Goal: Navigation & Orientation: Find specific page/section

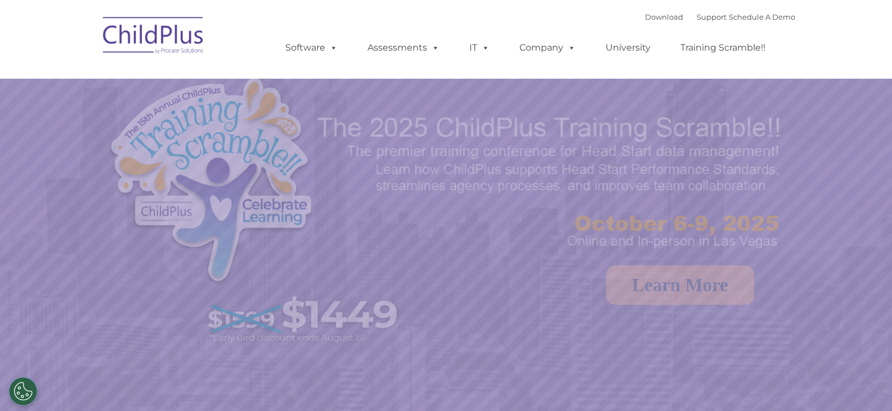
select select "MEDIUM"
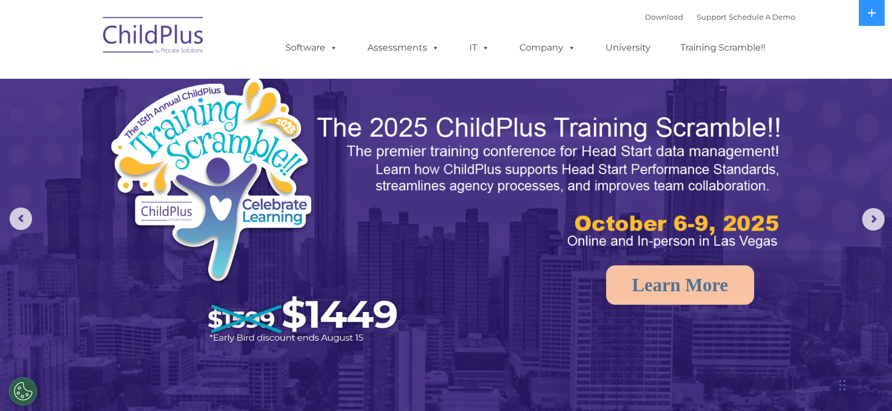
scroll to position [1, 0]
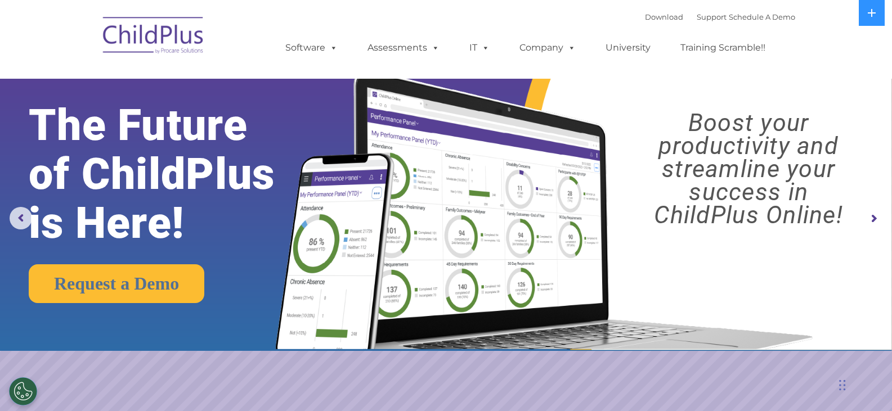
click at [55, 73] on nav "Download Support | Schedule A Demo  MENU MENU Software ChildPlus: The original…" at bounding box center [446, 39] width 892 height 79
click at [21, 222] on rs-arrow at bounding box center [21, 218] width 23 height 23
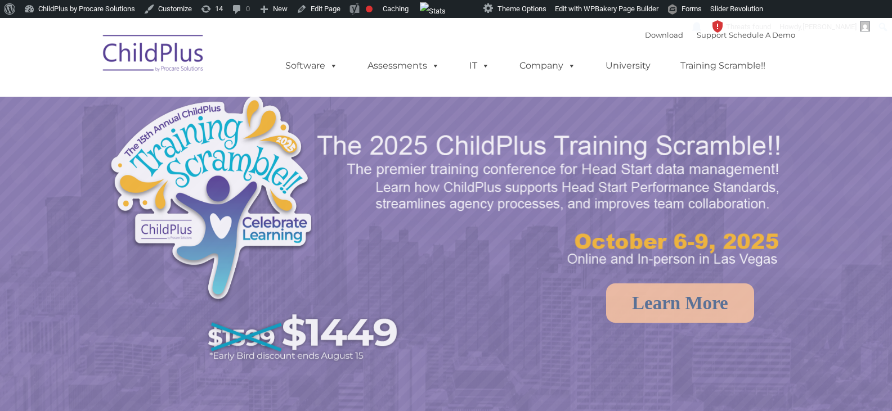
select select "MEDIUM"
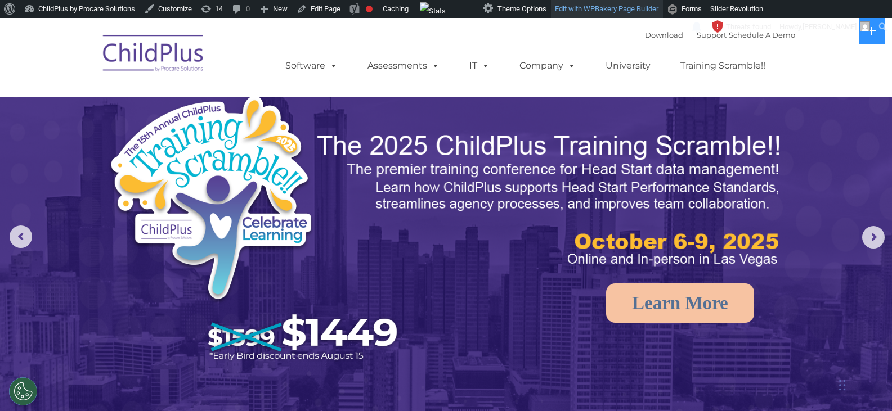
click at [624, 12] on link "Edit with WPBakery Page Builder" at bounding box center [607, 9] width 112 height 18
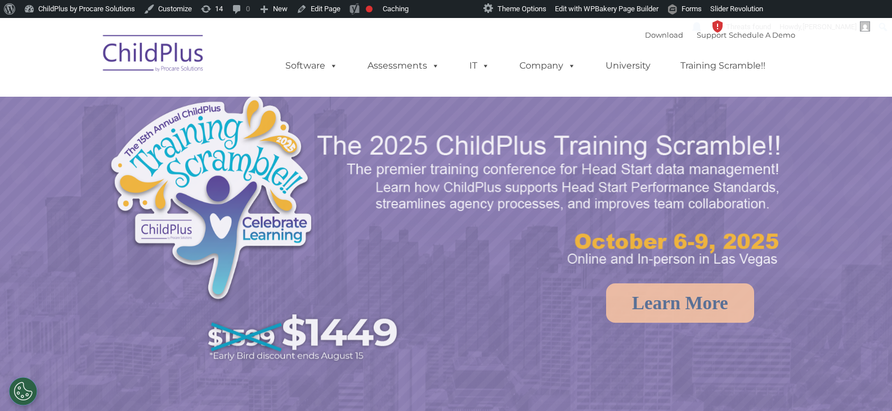
select select "MEDIUM"
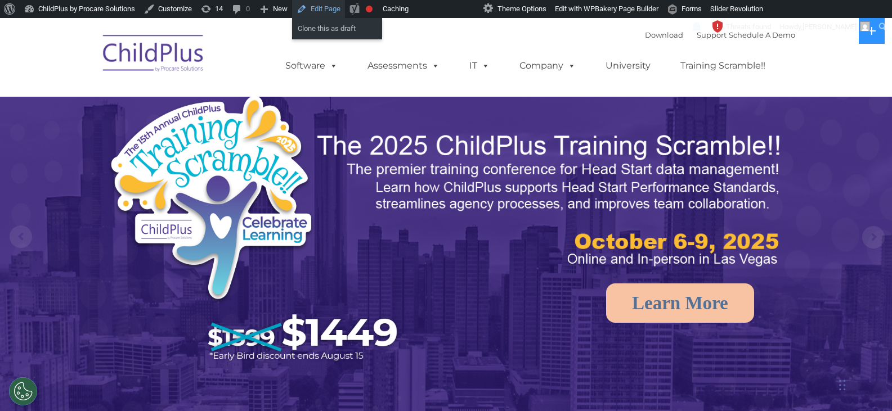
click at [330, 12] on link "Edit Page" at bounding box center [318, 9] width 53 height 18
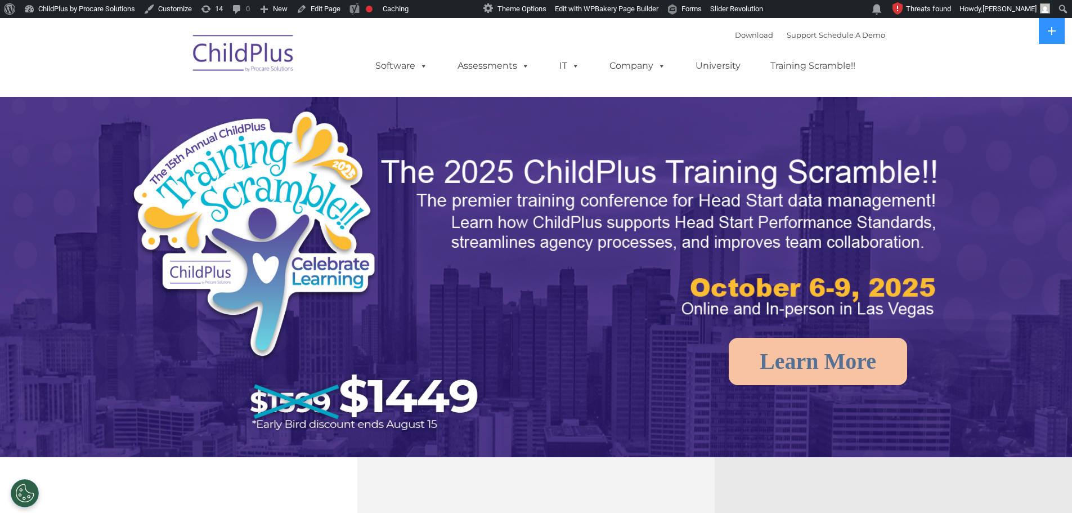
select select "MEDIUM"
click at [1040, 239] on img at bounding box center [536, 355] width 1072 height 674
click at [1056, 236] on rs-arrow at bounding box center [1053, 237] width 23 height 23
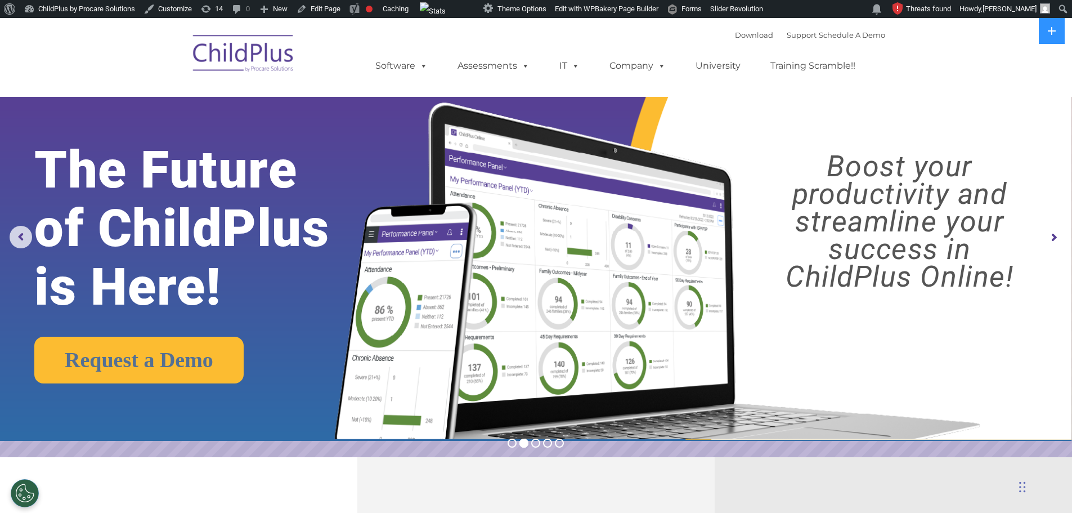
click at [1056, 236] on rs-arrow at bounding box center [1053, 237] width 23 height 23
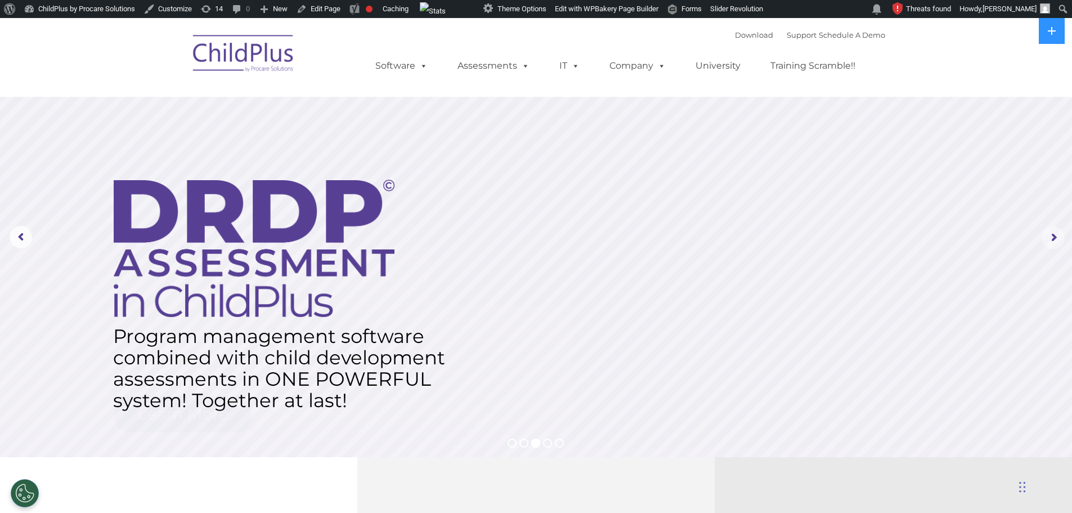
click at [1056, 236] on rs-arrow at bounding box center [1053, 237] width 23 height 23
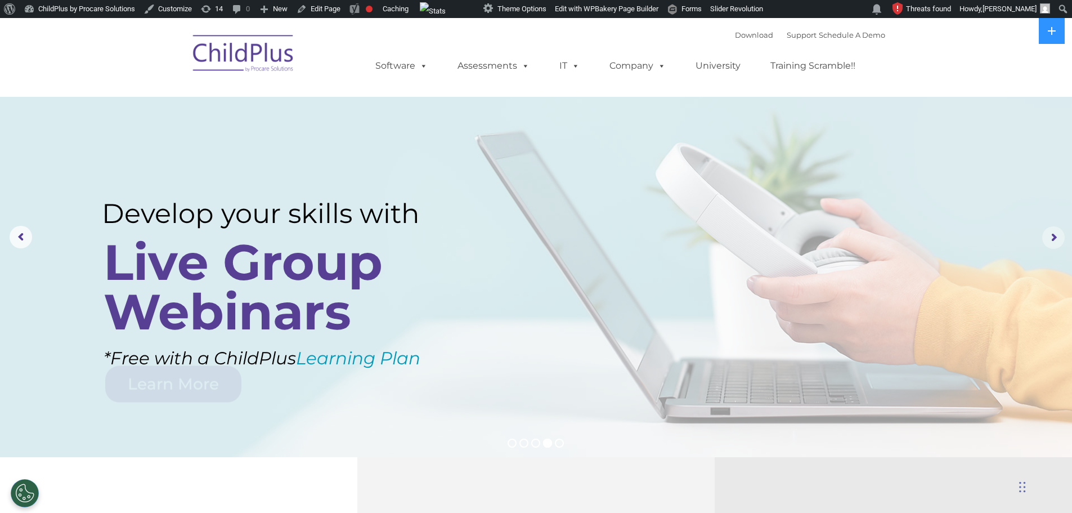
click at [1056, 236] on rs-arrow at bounding box center [1053, 237] width 23 height 23
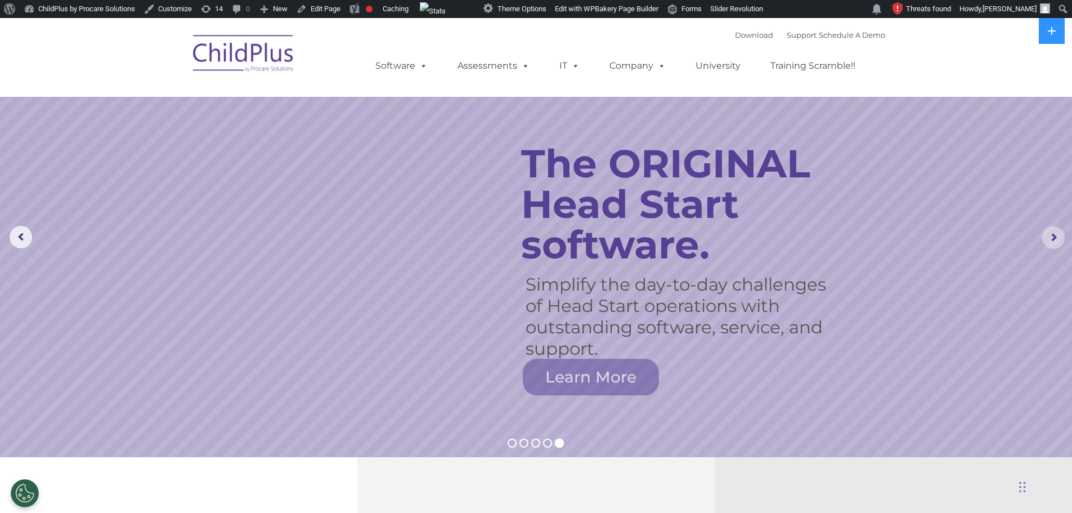
click at [1056, 236] on rs-arrow at bounding box center [1053, 237] width 23 height 23
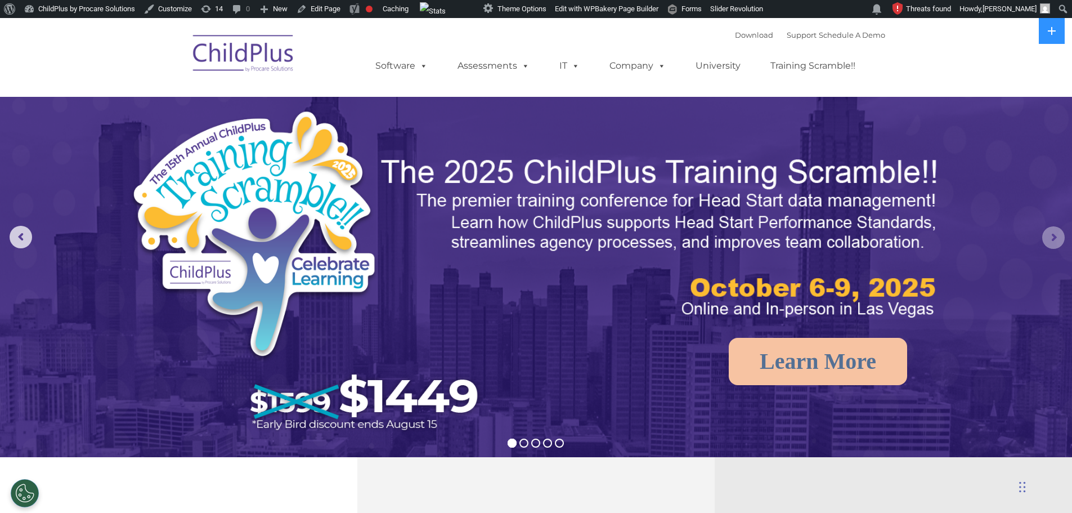
click at [1055, 236] on rs-arrow at bounding box center [1053, 237] width 23 height 23
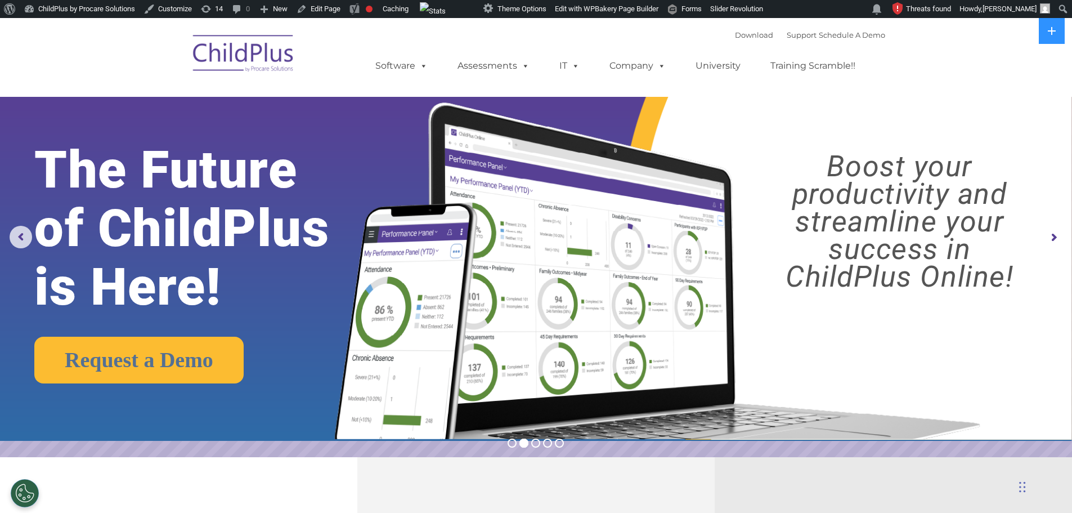
click at [1055, 236] on rs-arrow at bounding box center [1053, 237] width 23 height 23
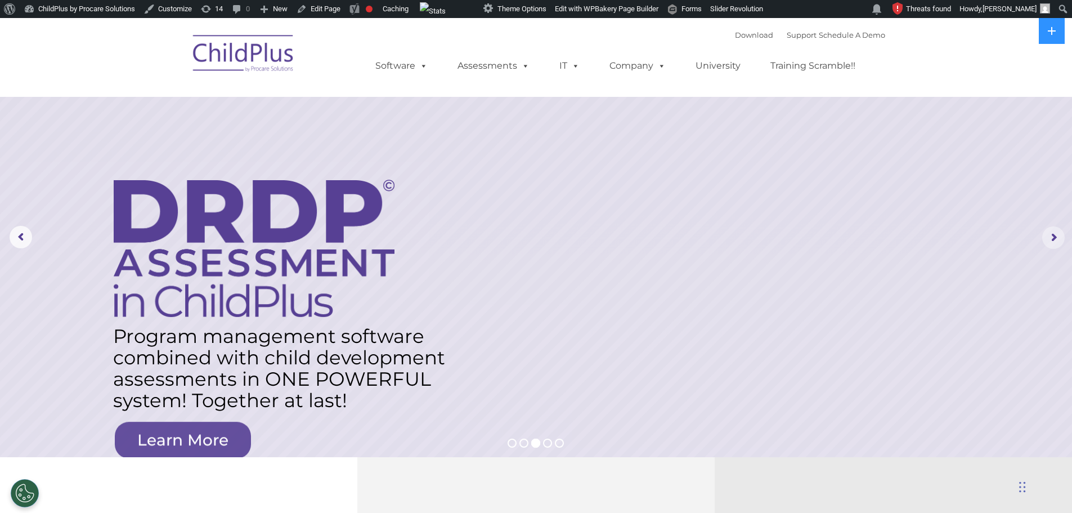
click at [1057, 238] on rs-arrow at bounding box center [1053, 237] width 23 height 23
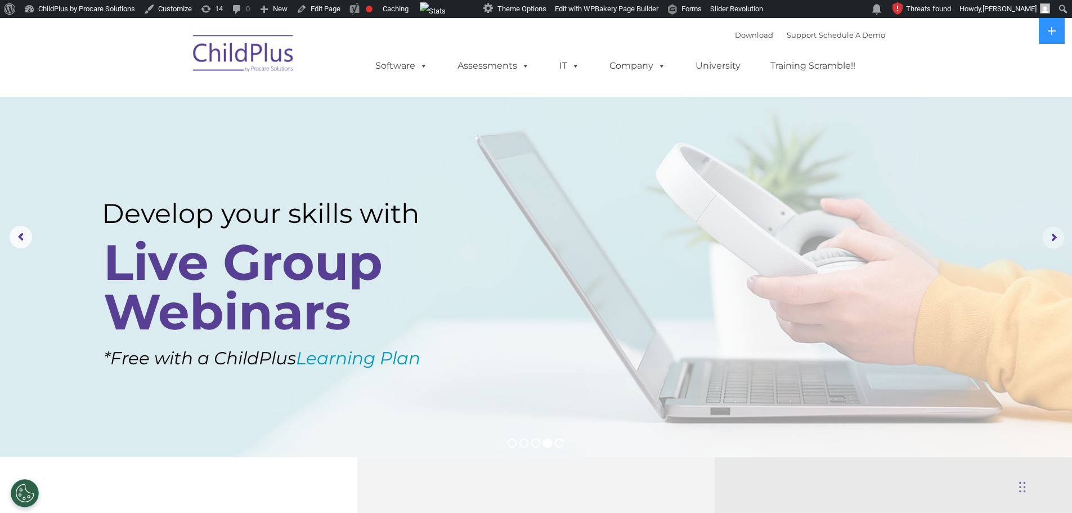
click at [1057, 238] on rs-arrow at bounding box center [1053, 237] width 23 height 23
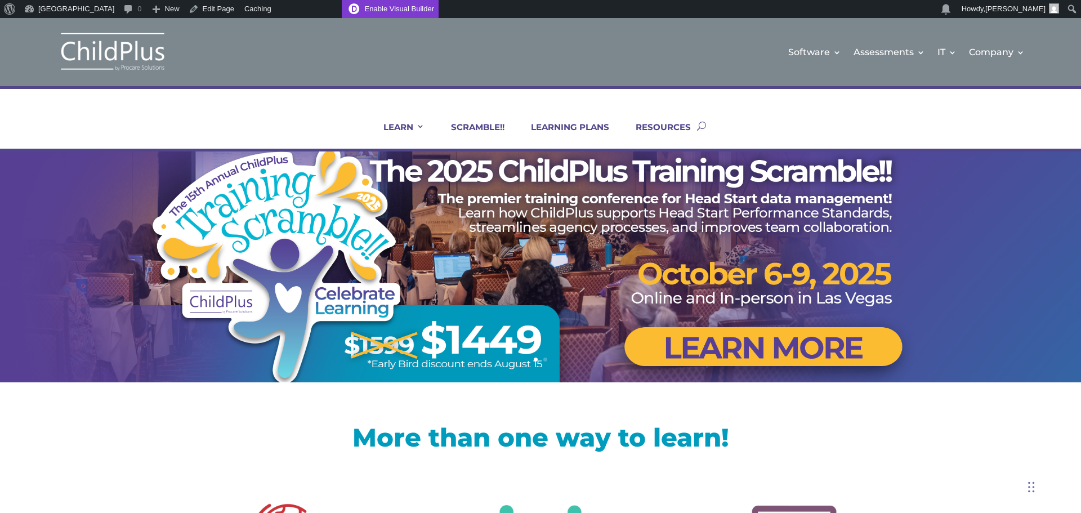
click at [374, 12] on link "Enable Visual Builder" at bounding box center [390, 9] width 97 height 18
